Goal: Task Accomplishment & Management: Use online tool/utility

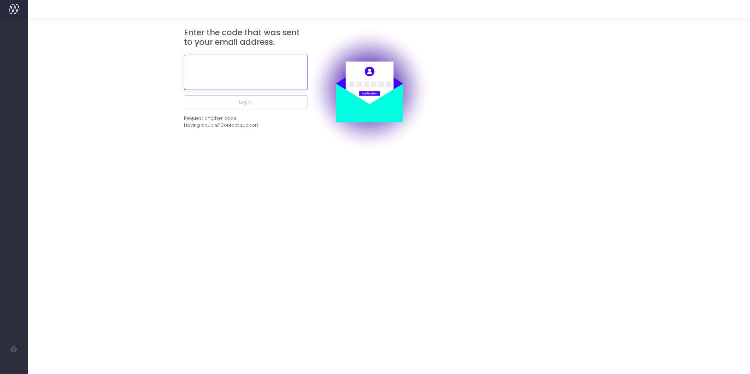
click at [259, 67] on input "text" at bounding box center [246, 72] width 124 height 35
paste input "544344"
type input "544344"
click at [260, 106] on button "Log in" at bounding box center [246, 102] width 124 height 14
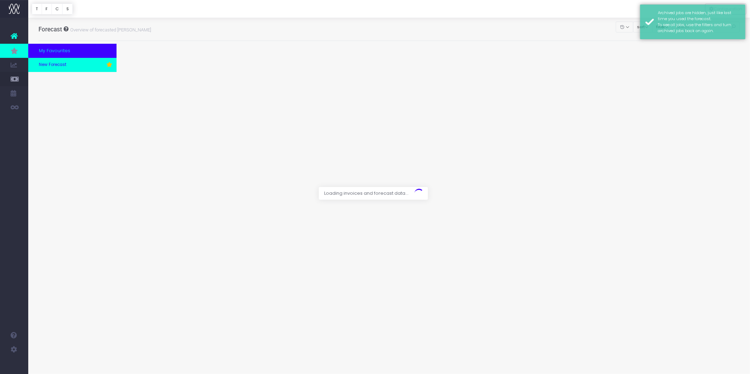
click at [52, 62] on span "New Forecast" at bounding box center [53, 65] width 28 height 6
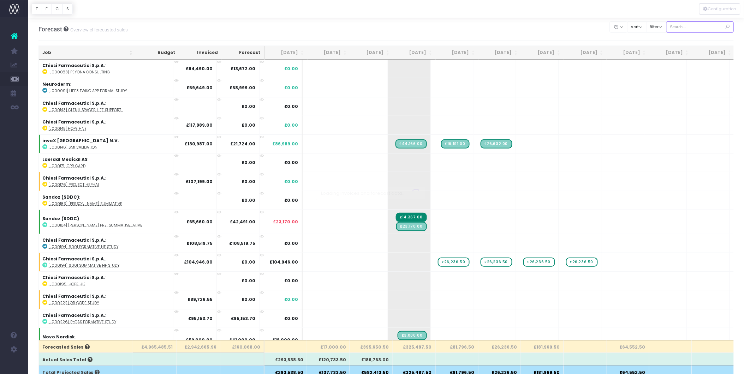
click at [691, 25] on input "text" at bounding box center [700, 27] width 68 height 11
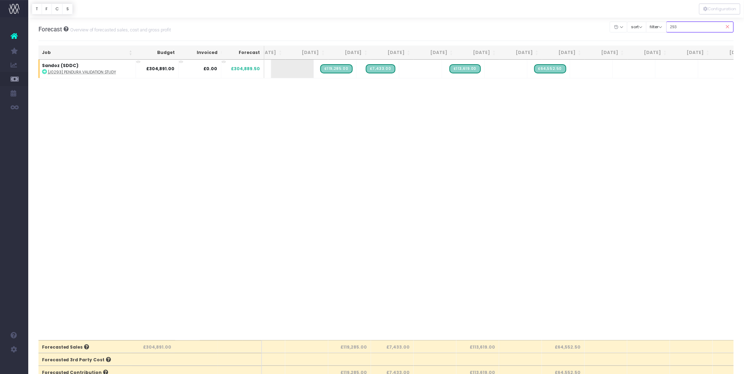
scroll to position [0, 79]
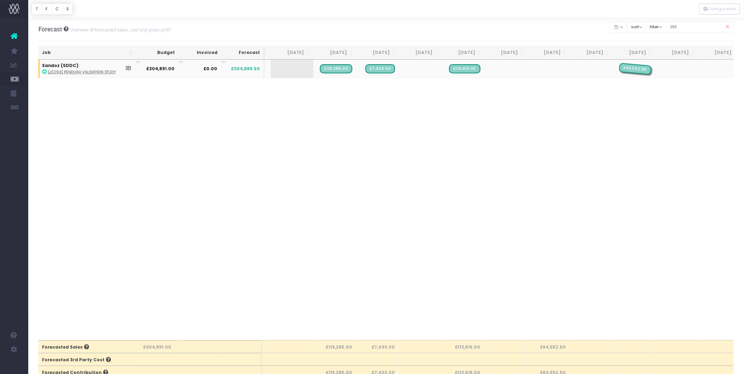
drag, startPoint x: 555, startPoint y: 71, endPoint x: 639, endPoint y: 72, distance: 84.0
drag, startPoint x: 465, startPoint y: 69, endPoint x: 553, endPoint y: 71, distance: 88.3
drag, startPoint x: 387, startPoint y: 68, endPoint x: 425, endPoint y: 69, distance: 38.5
drag, startPoint x: 339, startPoint y: 69, endPoint x: 405, endPoint y: 69, distance: 66.0
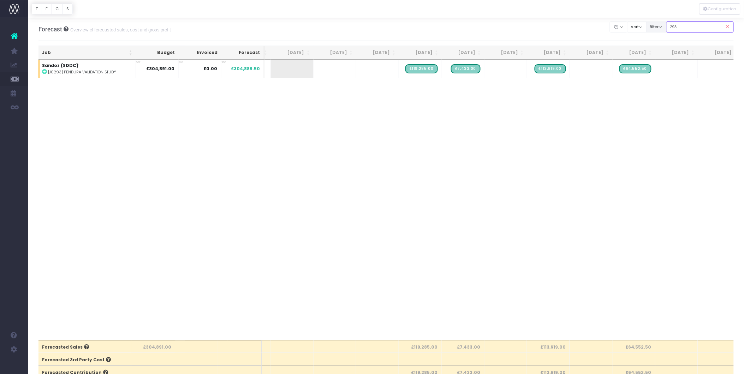
drag, startPoint x: 682, startPoint y: 28, endPoint x: 649, endPoint y: 28, distance: 33.2
click at [649, 28] on div "Clear Filters Hide Jun 2025 Jul 2025 Aug 2025 Sep 2025 Oct 2025 Nov 2025 Dec 20…" at bounding box center [672, 27] width 124 height 14
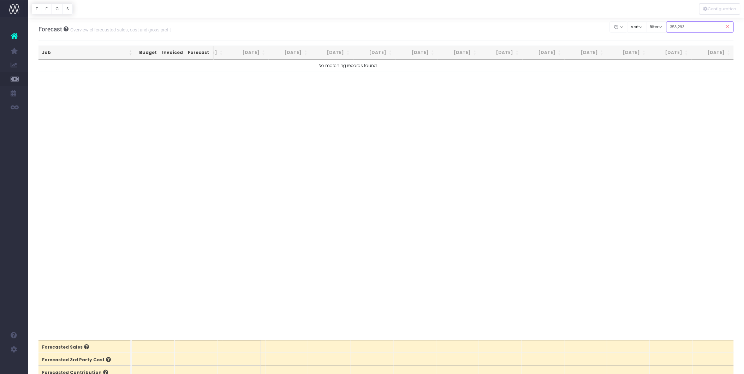
scroll to position [0, 76]
drag, startPoint x: 681, startPoint y: 26, endPoint x: 728, endPoint y: 91, distance: 79.7
click at [682, 26] on input "353,293" at bounding box center [700, 27] width 68 height 11
type input "3"
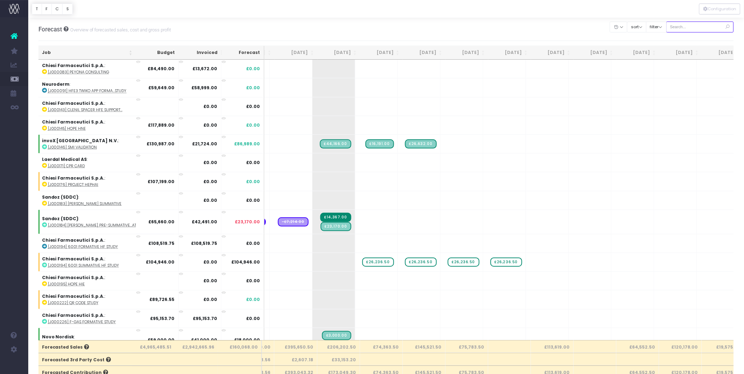
click at [699, 25] on input "text" at bounding box center [700, 27] width 68 height 11
type input "Sandoz"
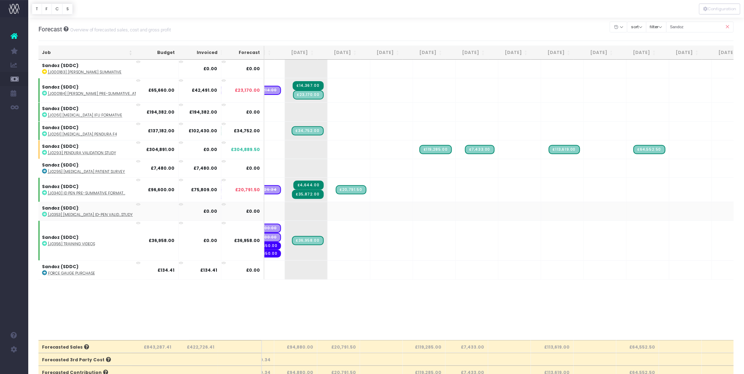
click at [163, 213] on td at bounding box center [157, 211] width 43 height 19
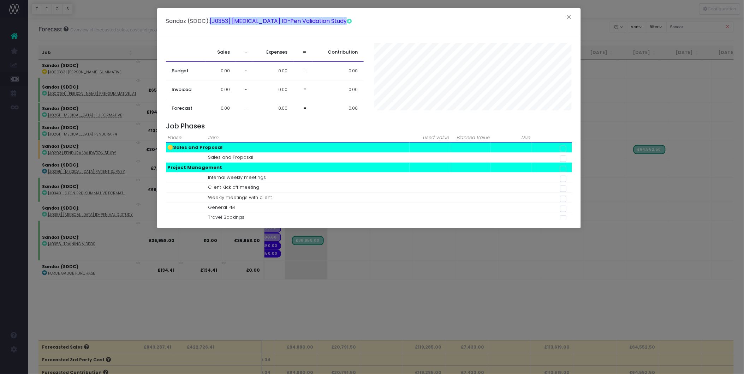
drag, startPoint x: 235, startPoint y: 11, endPoint x: 337, endPoint y: 41, distance: 106.0
click at [337, 41] on div "Sandoz (SDDC) : [J0353] Omnitrope ID-Pen Validation Study × Sales - Expenses = …" at bounding box center [369, 118] width 424 height 220
click at [401, 291] on div "Sandoz (SDDC) : [J0353] Omnitrope ID-Pen Validation Study × Sales - Expenses = …" at bounding box center [372, 187] width 744 height 374
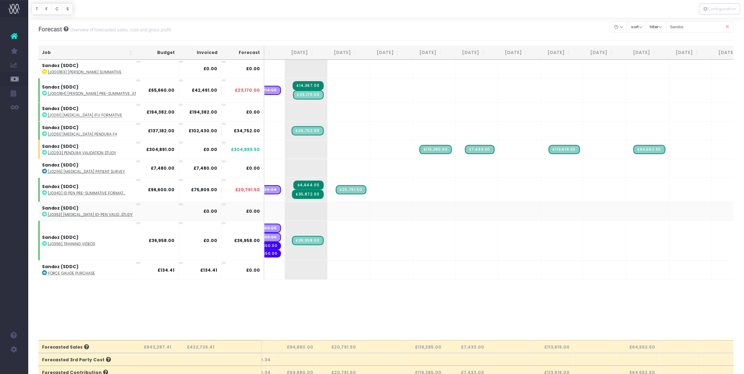
click at [158, 213] on td at bounding box center [157, 211] width 43 height 19
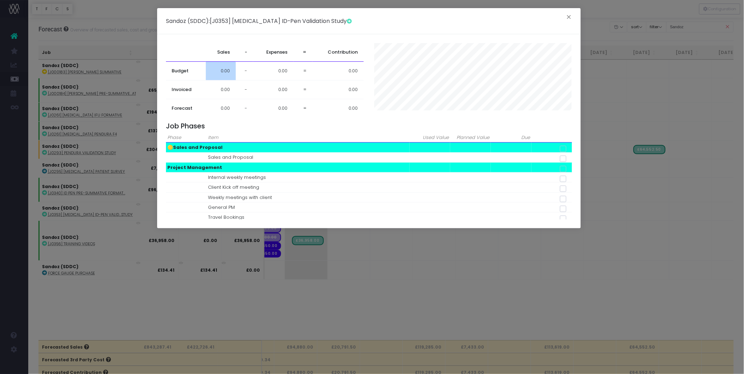
click at [229, 73] on span "0.00" at bounding box center [225, 70] width 9 height 7
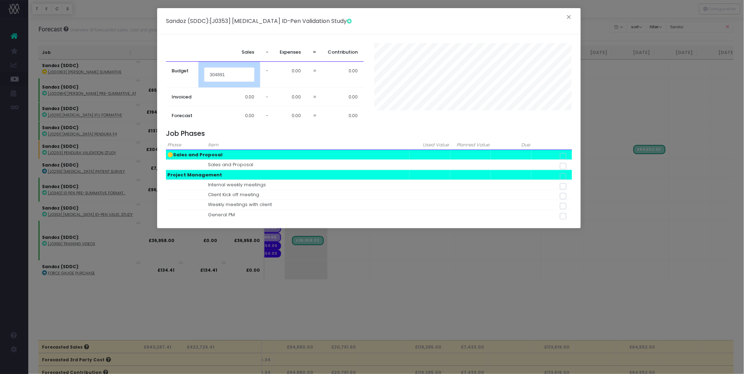
type input "304891"
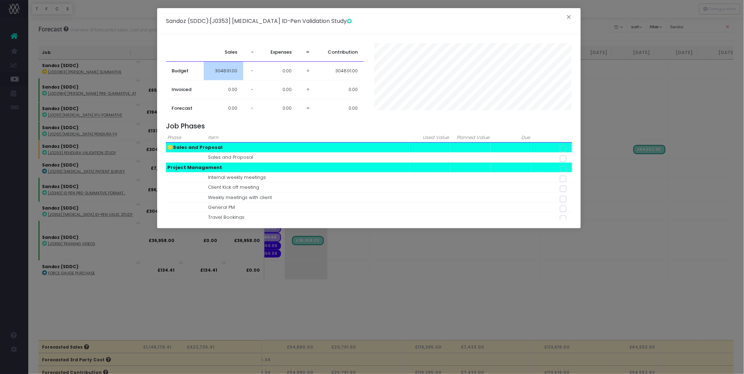
click at [560, 18] on div "Sandoz (SDDC) : [J0353] Omnitrope ID-Pen Validation Study ×" at bounding box center [369, 21] width 424 height 26
click at [571, 17] on button "×" at bounding box center [569, 17] width 15 height 11
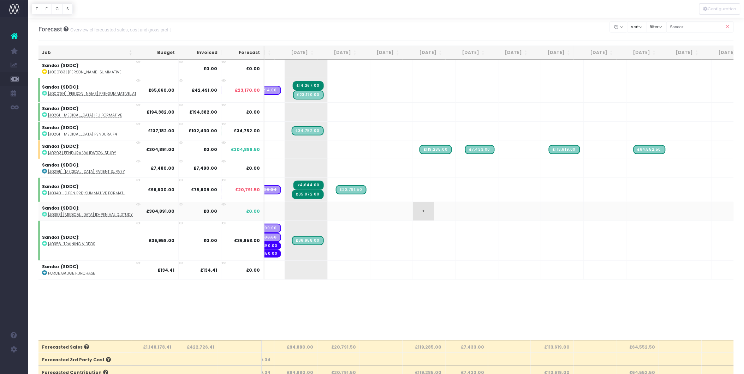
click at [415, 212] on span "+" at bounding box center [423, 211] width 21 height 18
click at [415, 206] on span "+" at bounding box center [423, 211] width 21 height 18
type input "119285"
click at [456, 213] on span "+" at bounding box center [466, 211] width 21 height 18
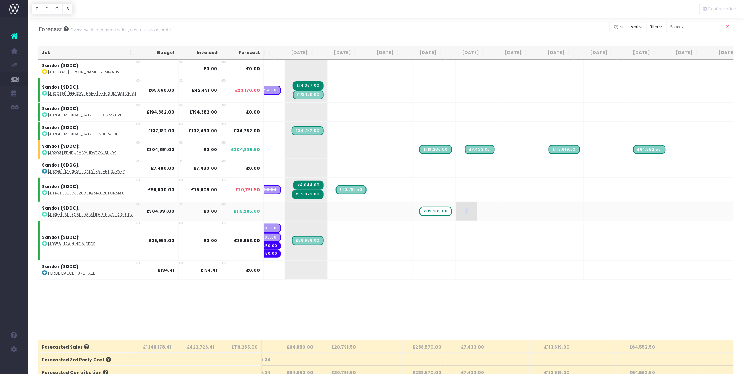
click at [456, 213] on span "+" at bounding box center [466, 211] width 21 height 18
type input "7433"
click at [541, 210] on span "+" at bounding box center [551, 211] width 21 height 18
type input "113619"
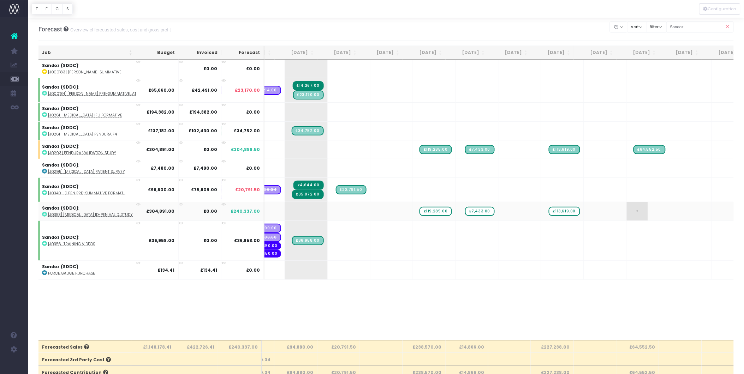
click at [634, 203] on span "+" at bounding box center [637, 211] width 21 height 18
click at [635, 203] on span "+" at bounding box center [637, 211] width 21 height 18
click at [627, 236] on body "Oh my... this is bad. wayahead wasn't able to load this page. Please contact su…" at bounding box center [372, 187] width 744 height 374
click at [728, 24] on icon at bounding box center [727, 27] width 12 height 14
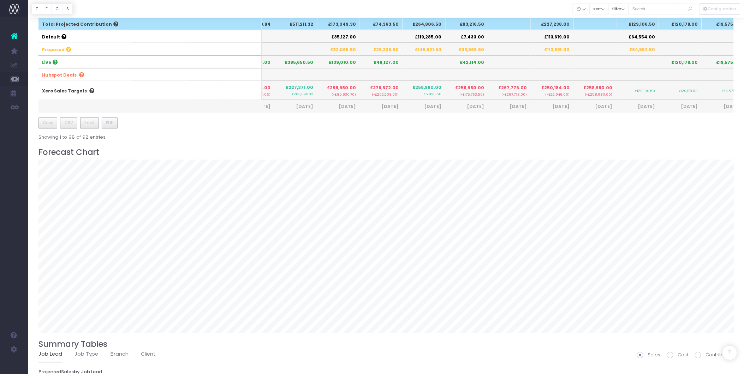
scroll to position [471, 0]
